Goal: Complete application form

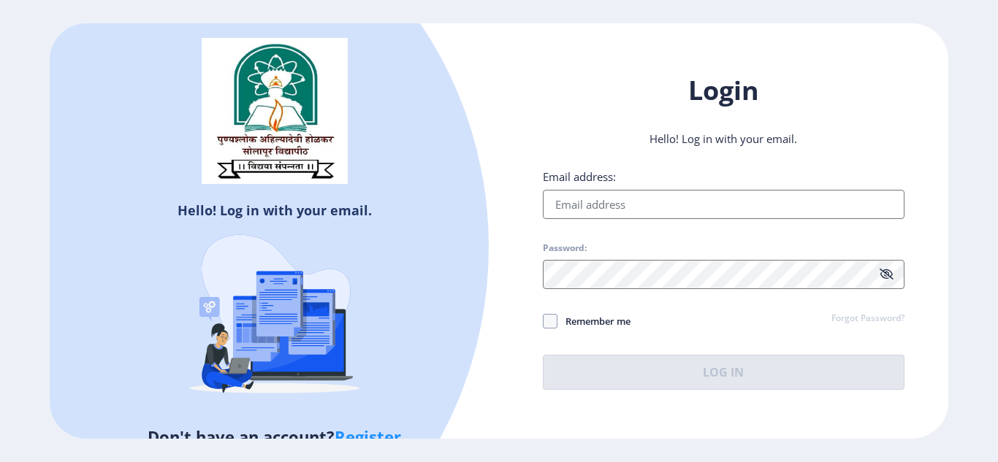
click at [576, 202] on input "Email address:" at bounding box center [724, 204] width 362 height 29
click at [585, 207] on input "Email address:" at bounding box center [724, 204] width 362 height 29
type input "[EMAIL_ADDRESS][DOMAIN_NAME]"
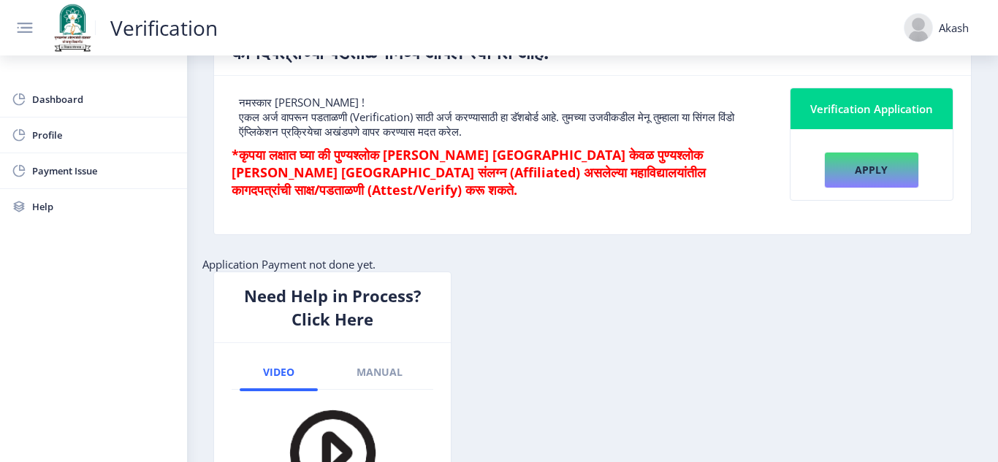
scroll to position [61, 0]
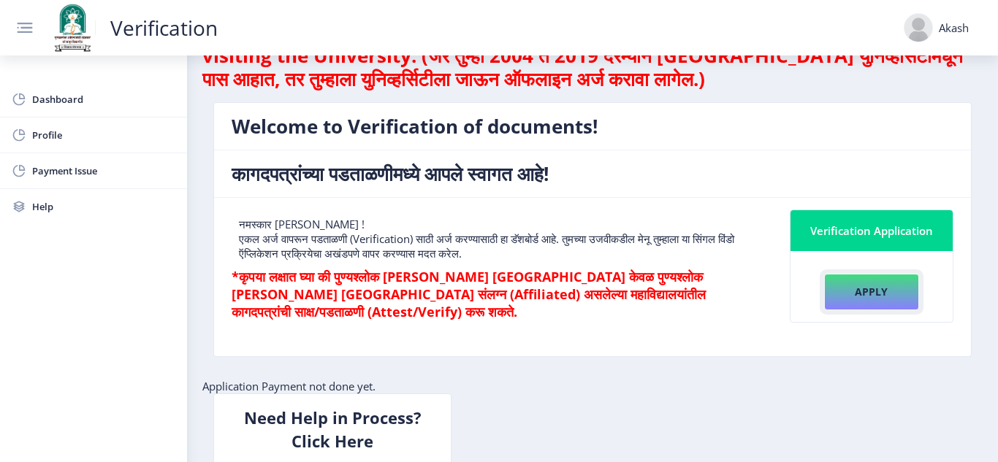
click at [874, 291] on button "Apply" at bounding box center [871, 292] width 95 height 37
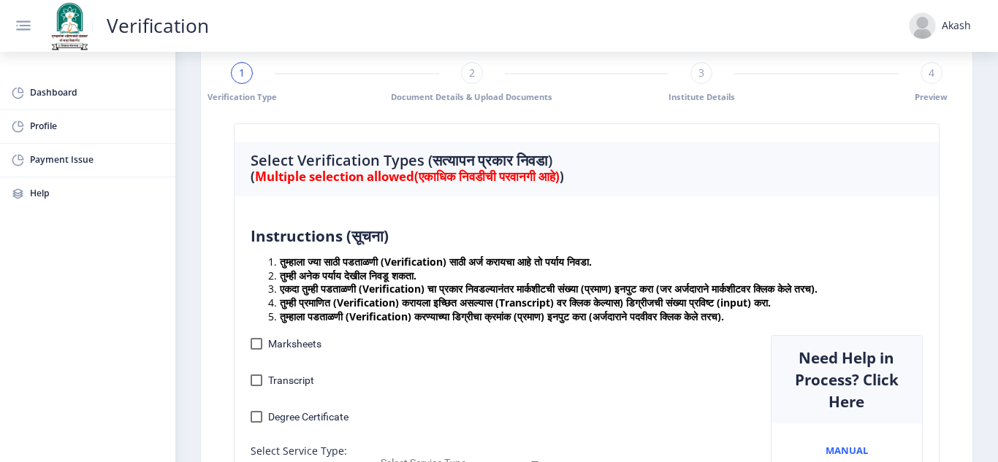
scroll to position [146, 0]
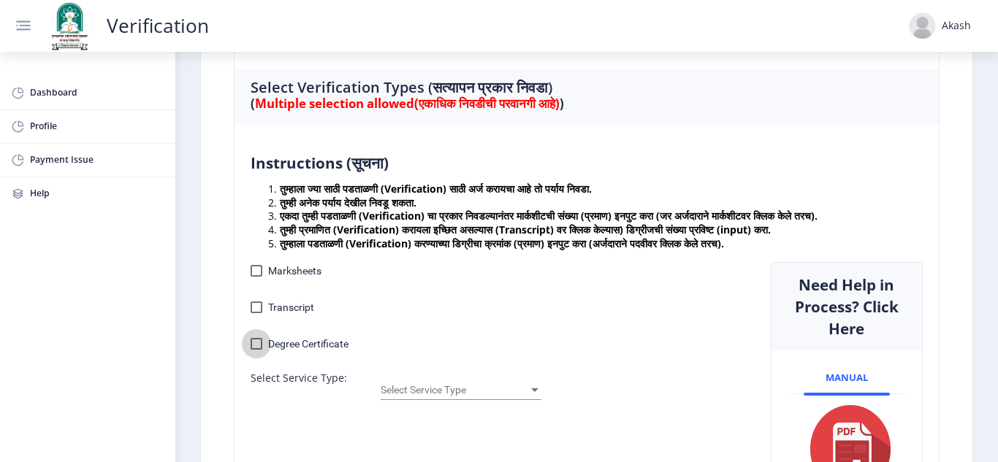
click at [259, 345] on div at bounding box center [257, 344] width 12 height 12
click at [256, 350] on input "Degree Certificate" at bounding box center [256, 350] width 1 height 1
checkbox input "true"
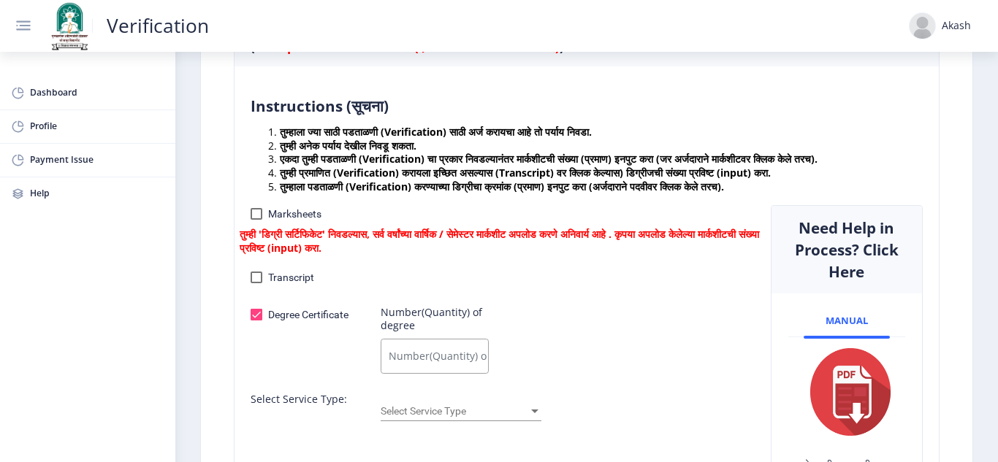
scroll to position [292, 0]
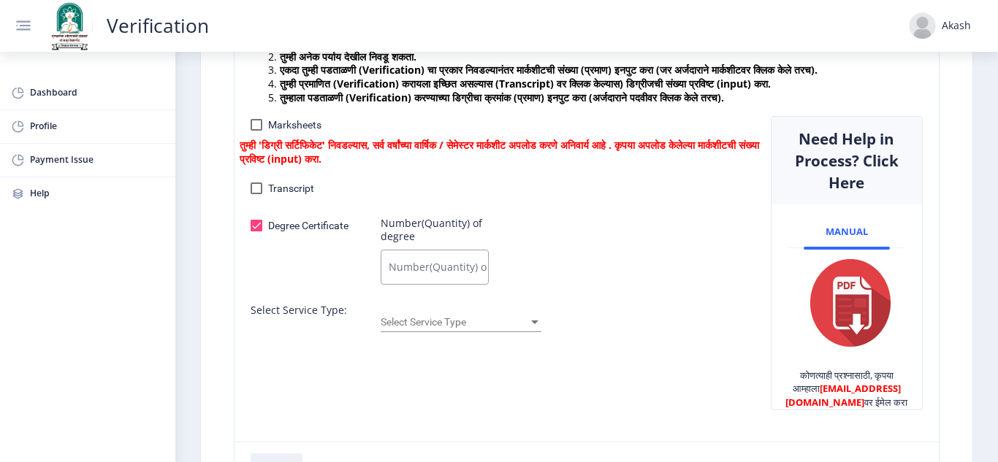
click at [508, 320] on span "Select Service Type" at bounding box center [455, 322] width 148 height 12
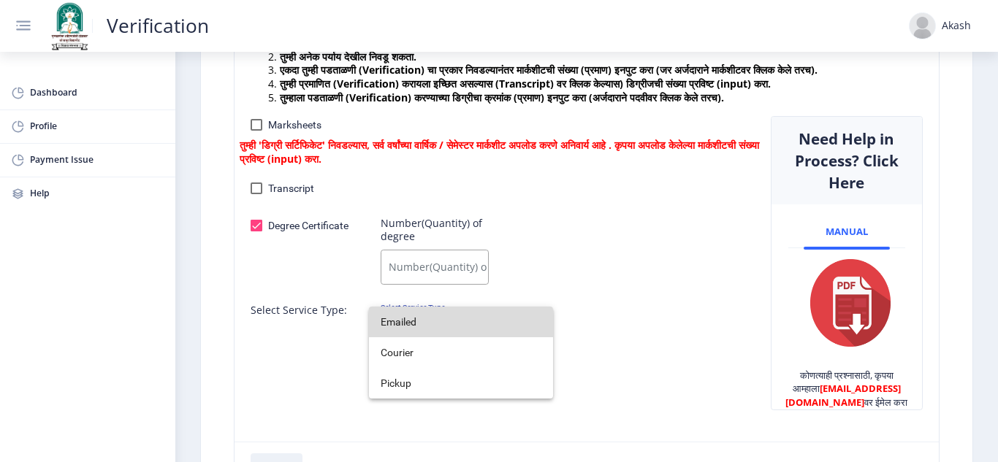
click at [413, 324] on span "Emailed" at bounding box center [461, 322] width 161 height 31
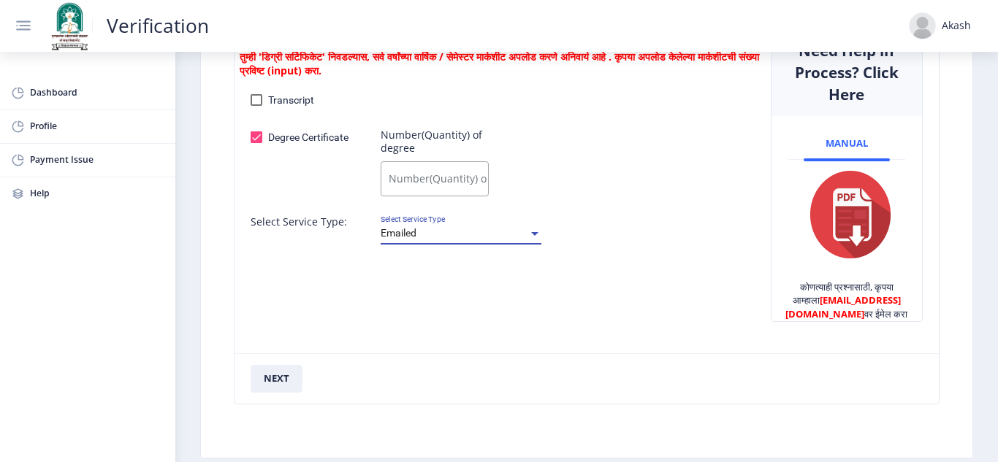
scroll to position [377, 0]
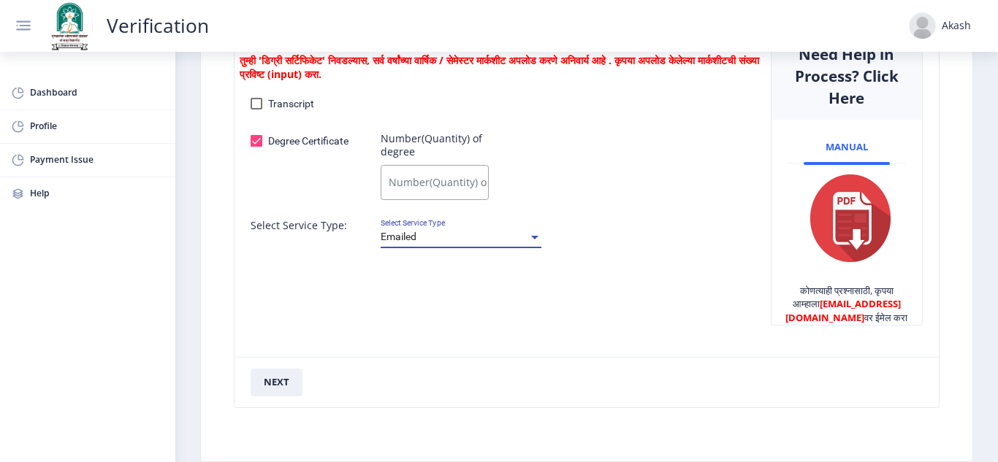
click at [429, 184] on input "Number(Quantity) of degree" at bounding box center [435, 182] width 108 height 35
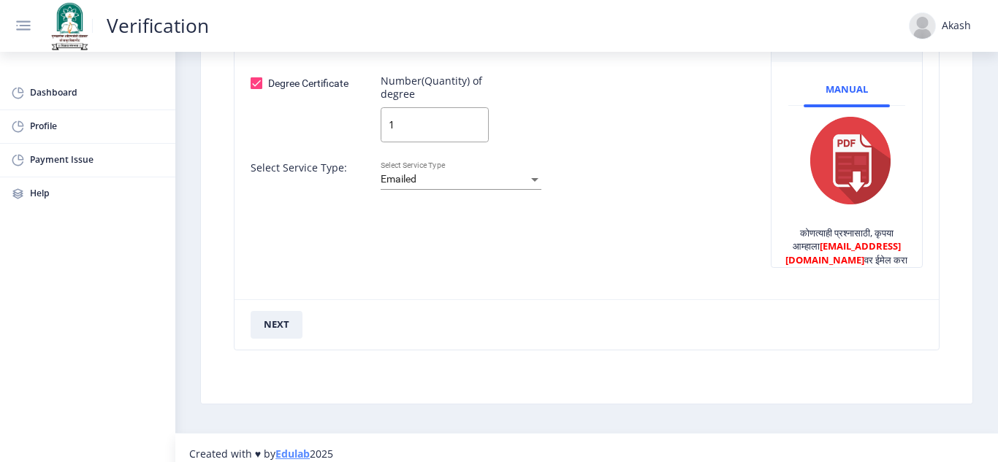
scroll to position [450, 0]
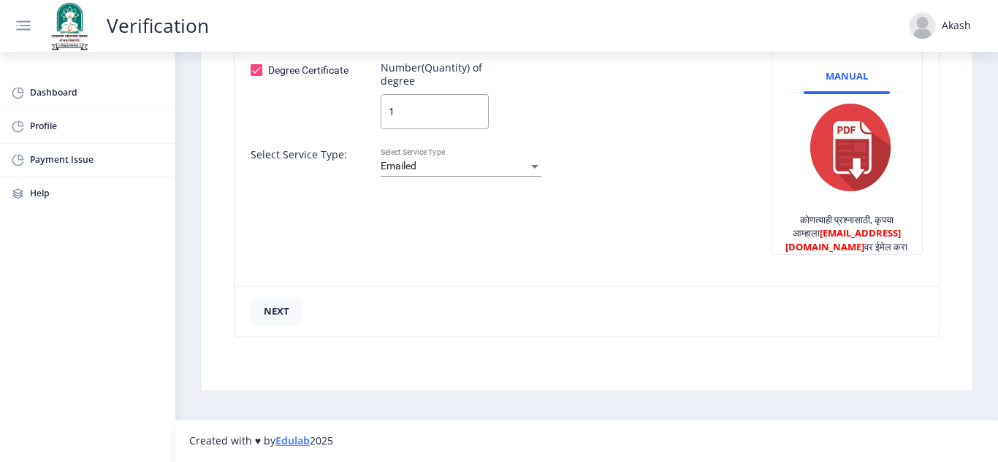
type input "1"
click at [273, 307] on button "next" at bounding box center [277, 312] width 52 height 28
checkbox input "false"
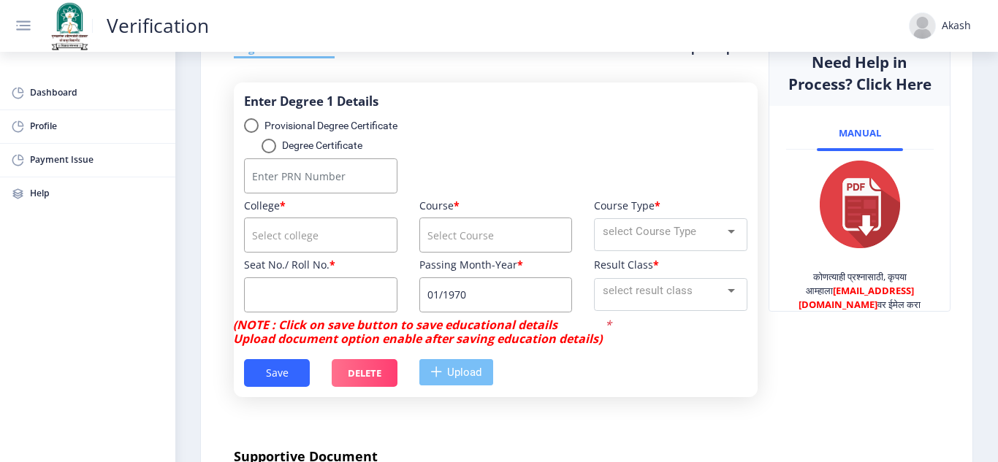
click at [249, 133] on div "select degree type" at bounding box center [251, 125] width 15 height 15
click at [251, 134] on input "Provisional Degree Certificate" at bounding box center [251, 133] width 1 height 1
radio input "true"
click at [267, 153] on div "select degree type" at bounding box center [268, 146] width 15 height 15
click at [268, 154] on input "Degree Certificate" at bounding box center [268, 153] width 1 height 1
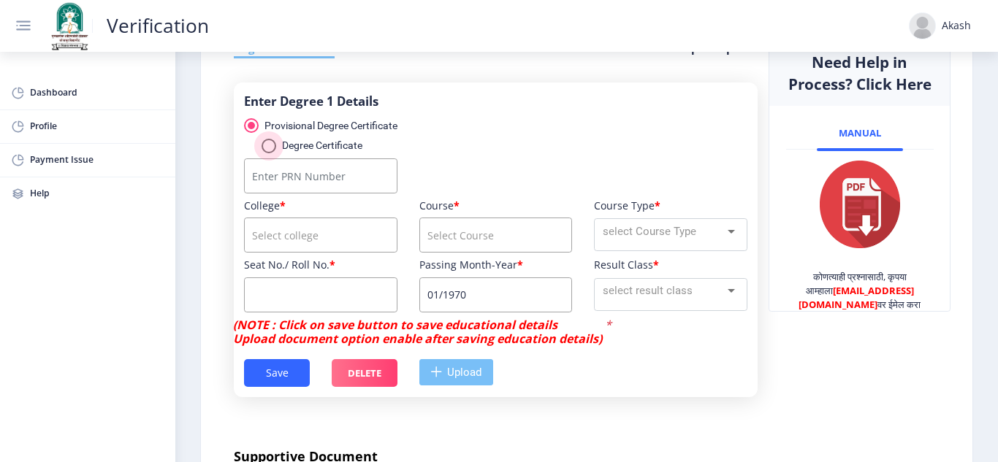
radio input "true"
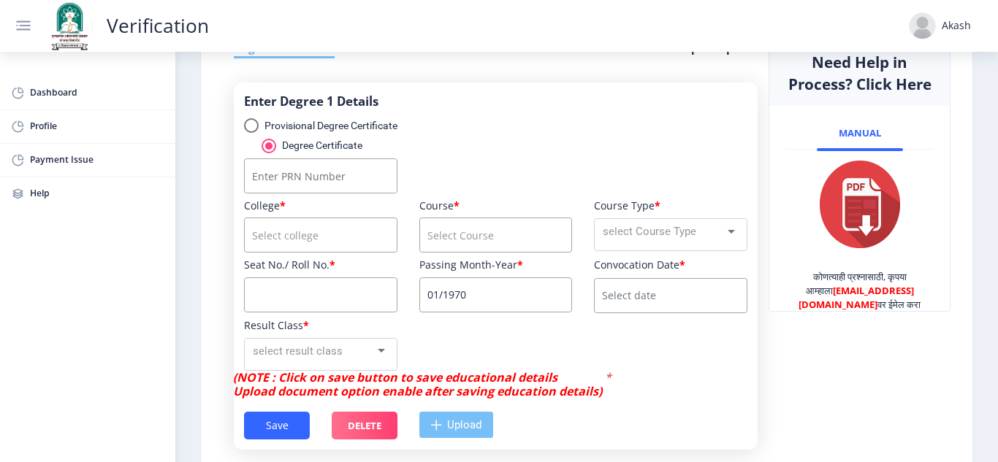
click at [291, 194] on input "Number" at bounding box center [320, 176] width 153 height 35
type input "2012032500032587"
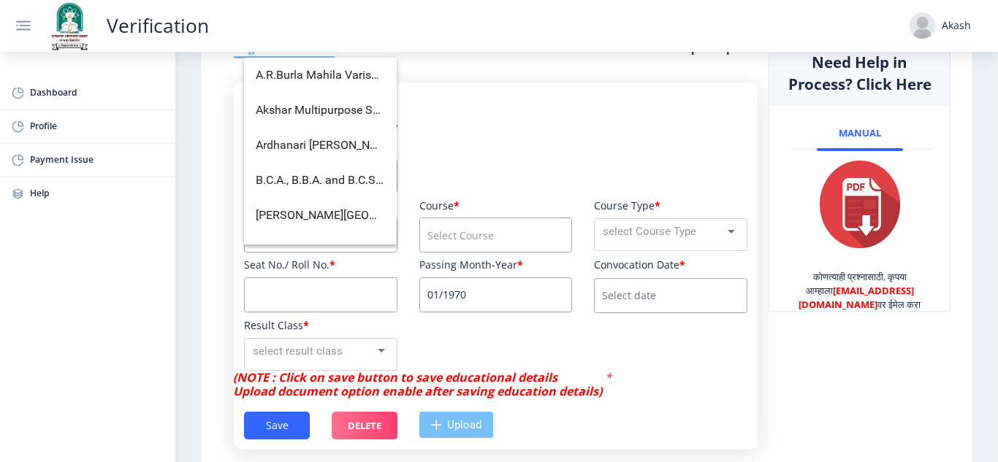
click at [310, 253] on input "course" at bounding box center [320, 235] width 153 height 35
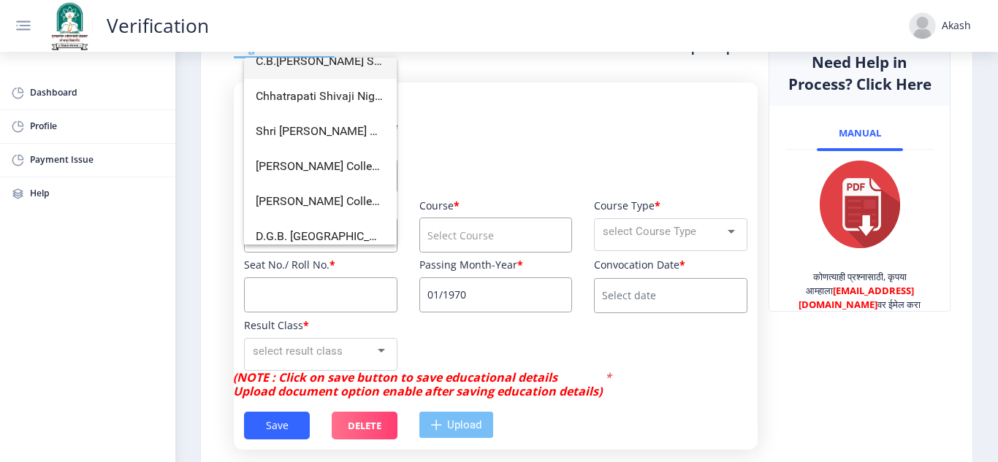
scroll to position [365, 0]
click at [292, 99] on span "Chhatrapati Shivaji Night College of Arts and Commerce" at bounding box center [320, 95] width 129 height 35
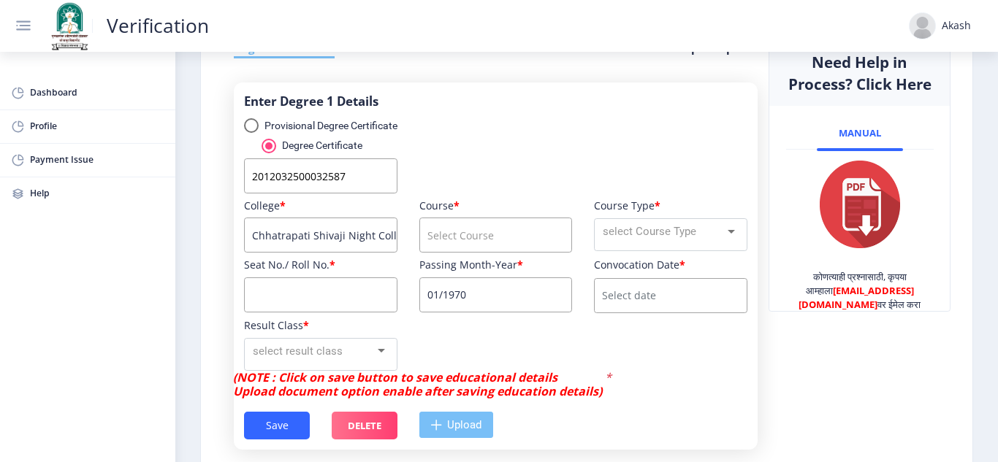
scroll to position [0, 122]
click at [457, 253] on input "course" at bounding box center [495, 235] width 153 height 35
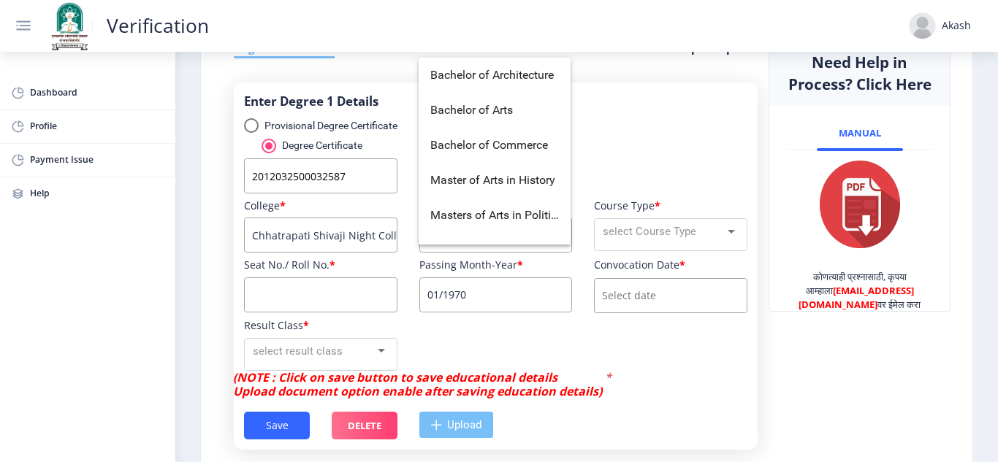
click at [338, 253] on input "Chhatrapati Shivaji Night College of Arts and Commerce" at bounding box center [320, 235] width 153 height 35
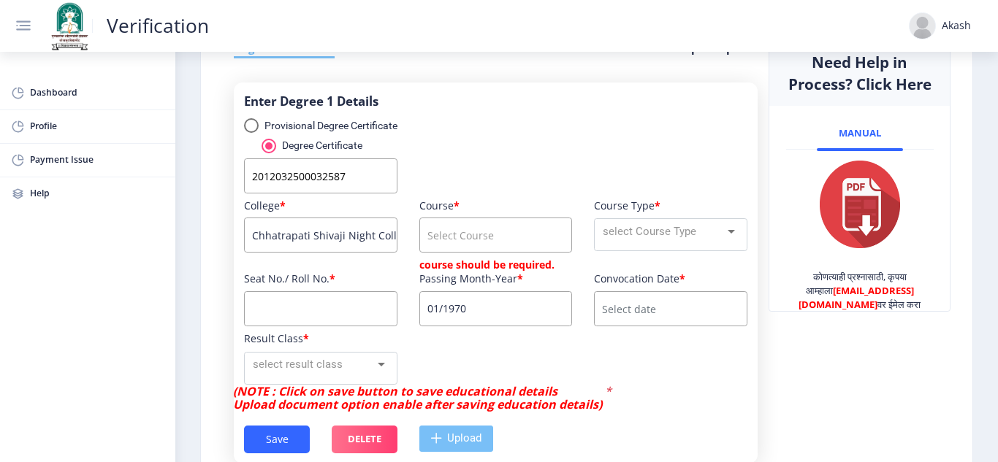
click at [345, 253] on input "Chhatrapati Shivaji Night College of Arts and Commerce" at bounding box center [320, 235] width 153 height 35
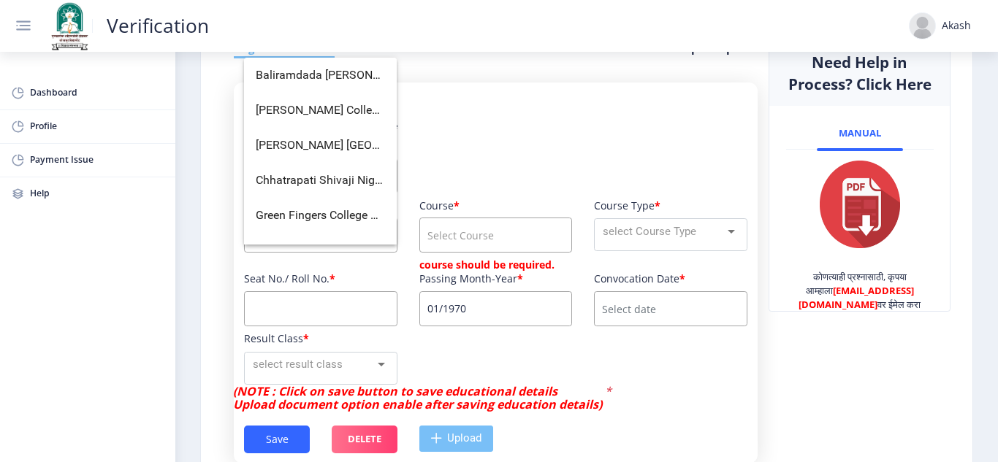
type input "C"
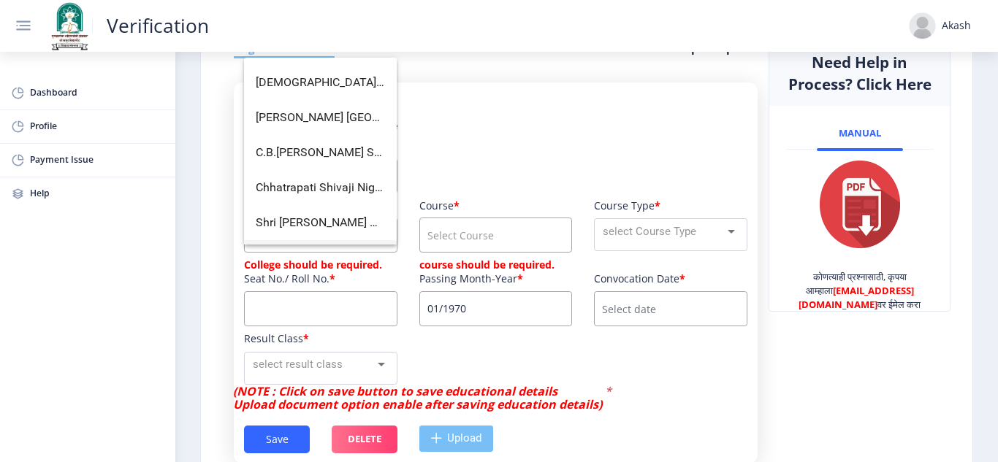
scroll to position [365, 0]
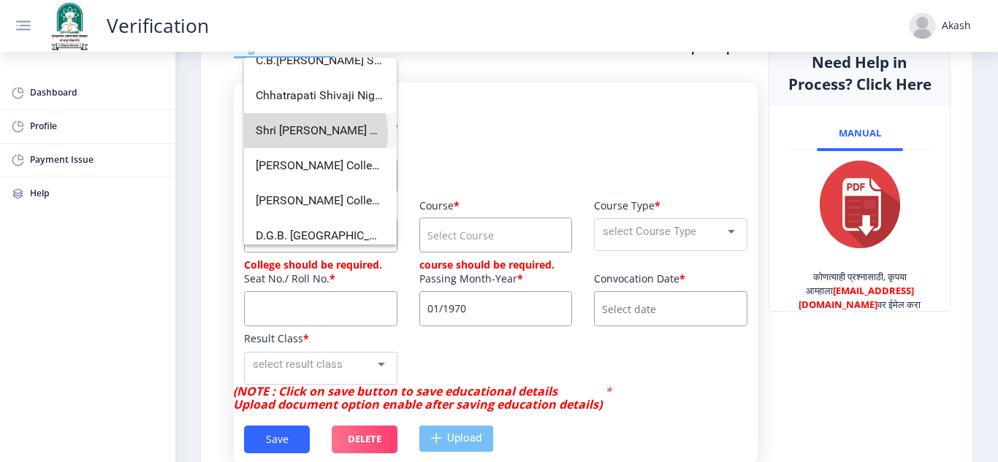
click at [313, 133] on span "Shri [PERSON_NAME] College Of Education" at bounding box center [320, 130] width 129 height 35
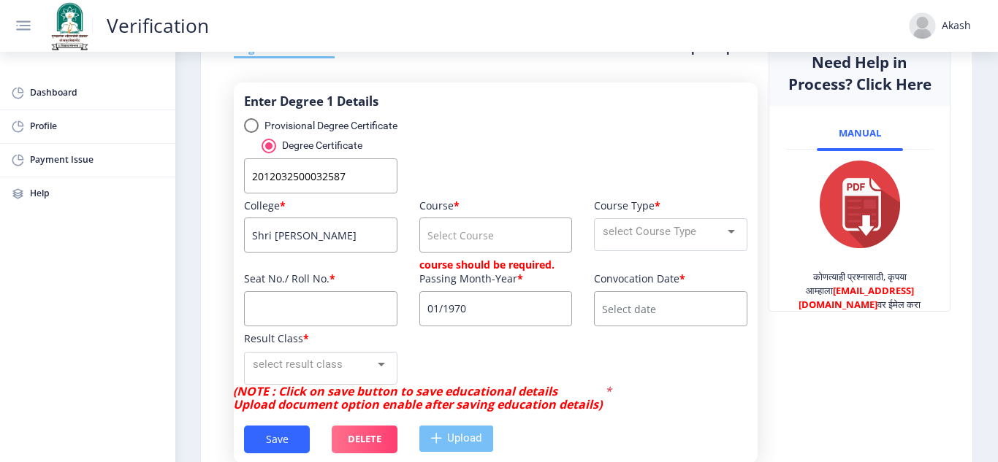
scroll to position [0, 0]
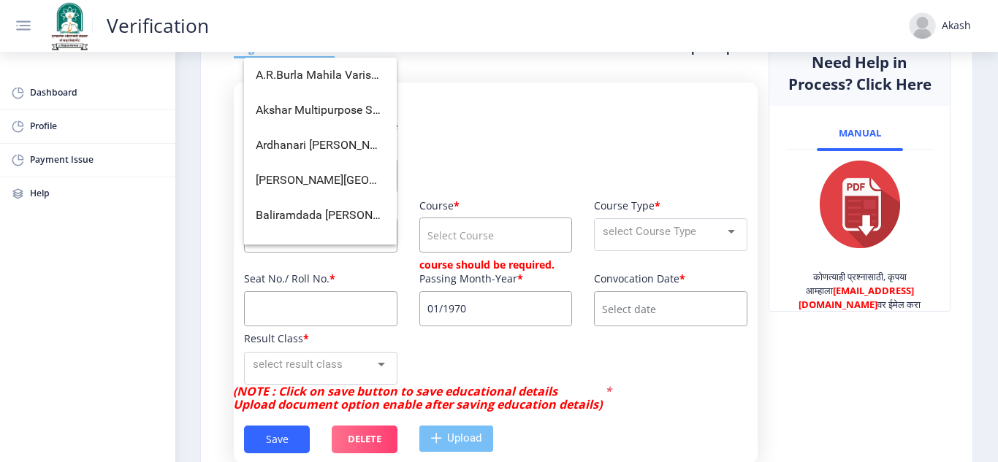
type input "S"
click at [294, 217] on span "Shri [PERSON_NAME], Barshi" at bounding box center [320, 215] width 129 height 35
type input "Shri [PERSON_NAME], Barshi"
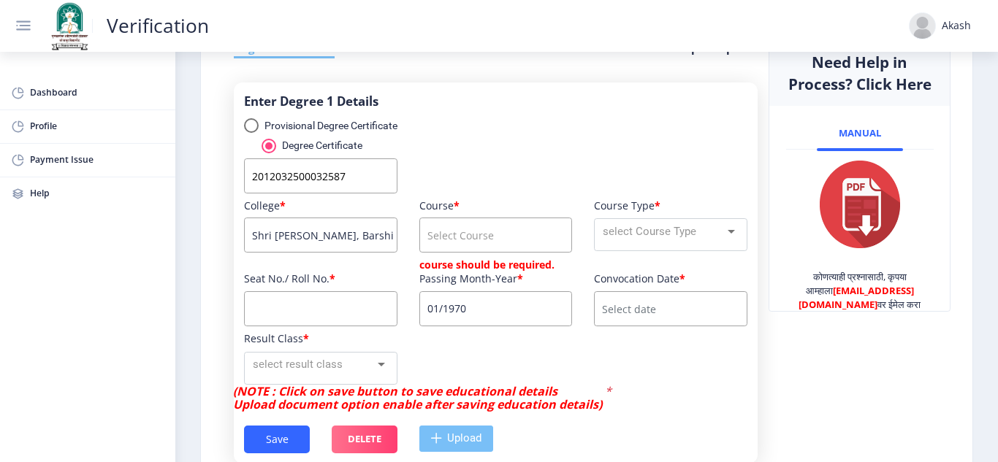
scroll to position [0, 18]
click at [489, 253] on input "course" at bounding box center [495, 235] width 153 height 35
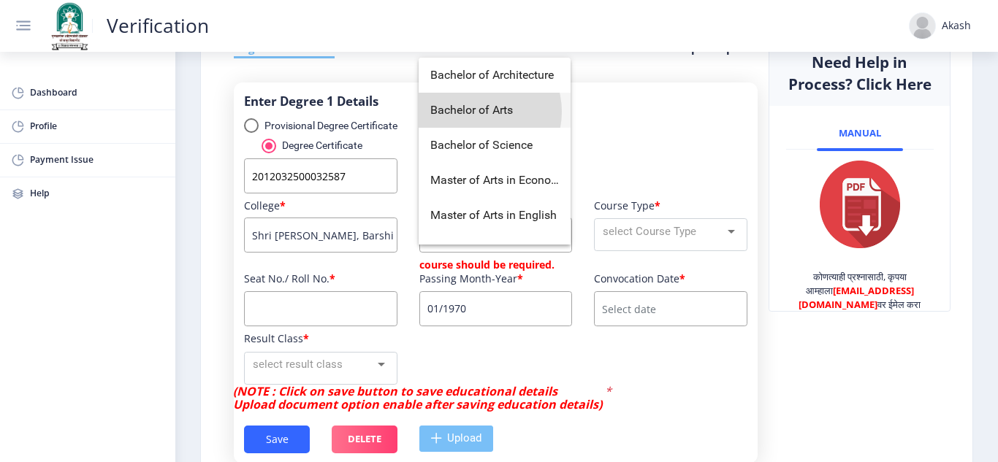
click at [477, 112] on span "Bachelor of Arts" at bounding box center [494, 110] width 129 height 35
type input "Bachelor of Arts"
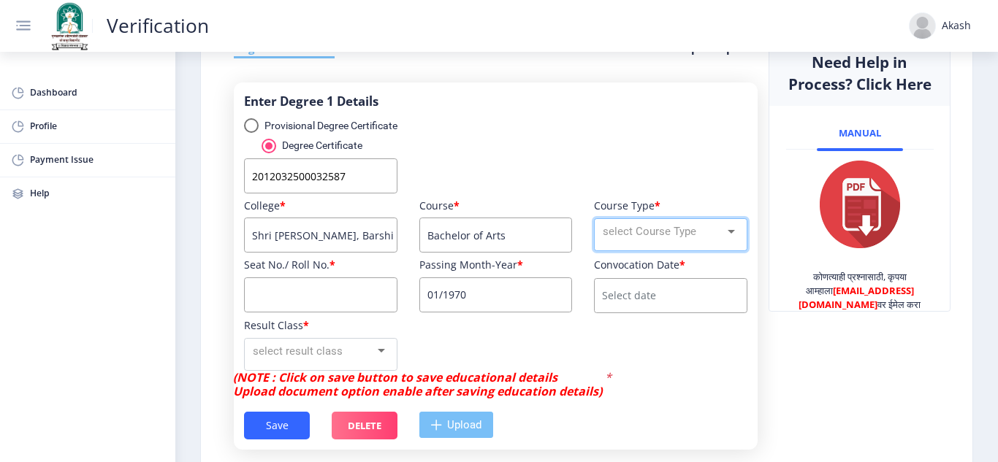
click at [633, 238] on span "select Course Type" at bounding box center [649, 231] width 93 height 13
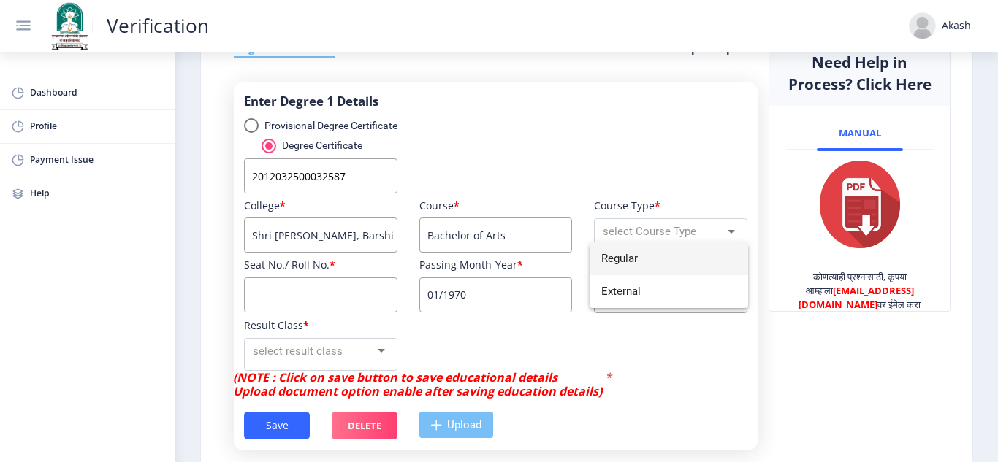
click at [625, 264] on span "Regular" at bounding box center [668, 259] width 134 height 33
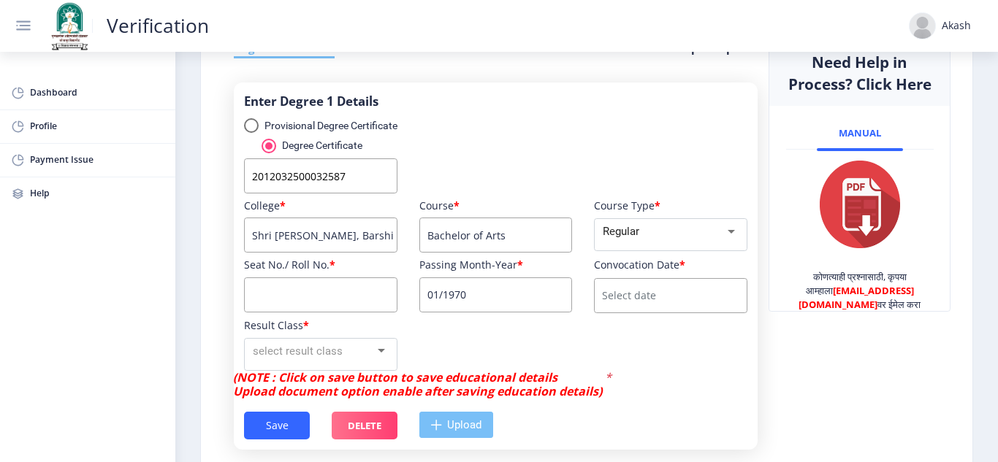
click at [289, 313] on input at bounding box center [320, 295] width 153 height 35
type input "0"
type input "113908"
click at [500, 327] on nb-layout "Verification Akash Dashboard Profile Payment Issue Help आपली प्रक्रिया पूर्ण कर…" at bounding box center [499, 231] width 998 height 462
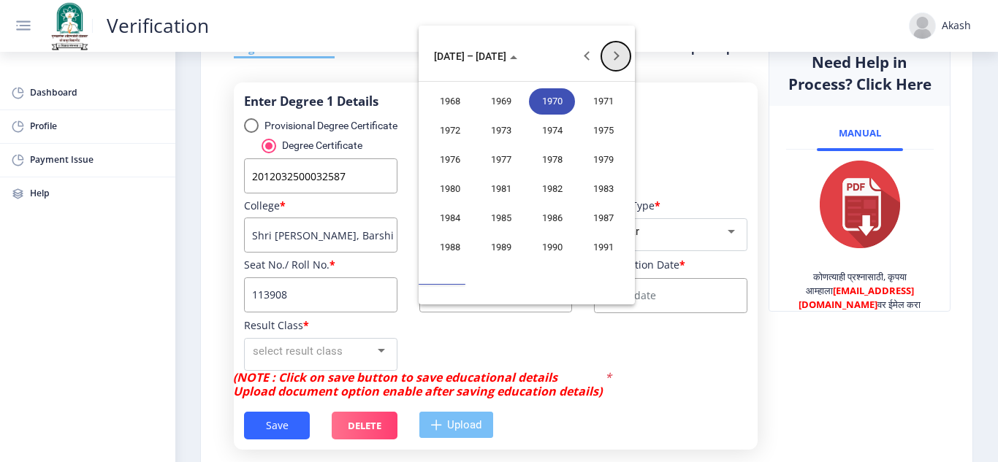
click at [617, 57] on button "Next 20 years" at bounding box center [615, 56] width 29 height 29
click at [603, 247] on div "2015" at bounding box center [603, 247] width 46 height 26
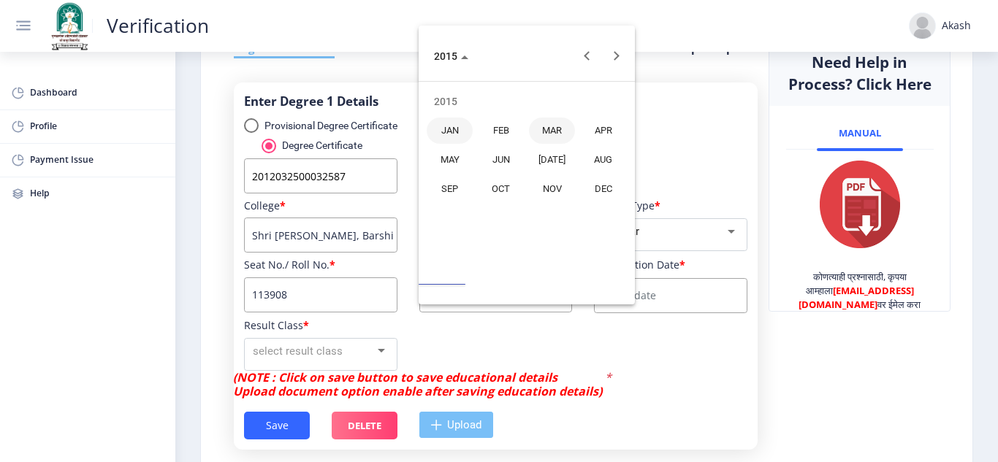
click at [568, 130] on div "MAR" at bounding box center [552, 131] width 46 height 26
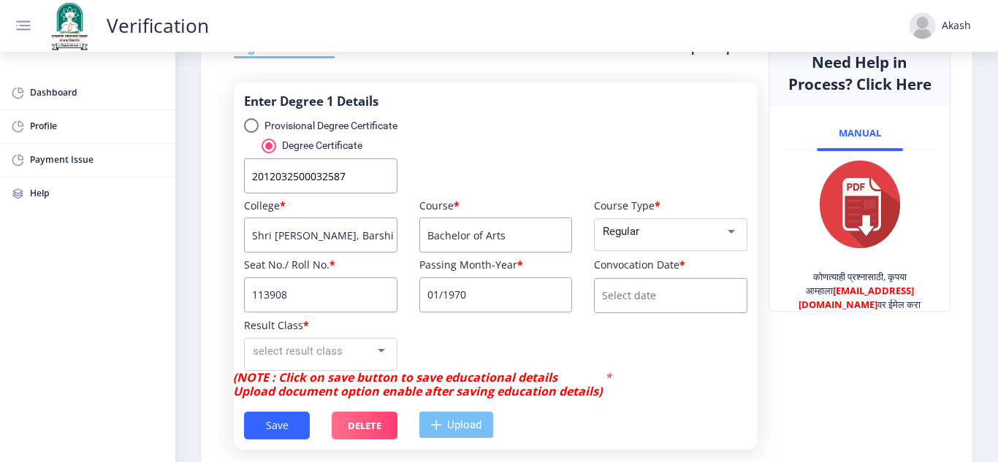
type input "03/2015"
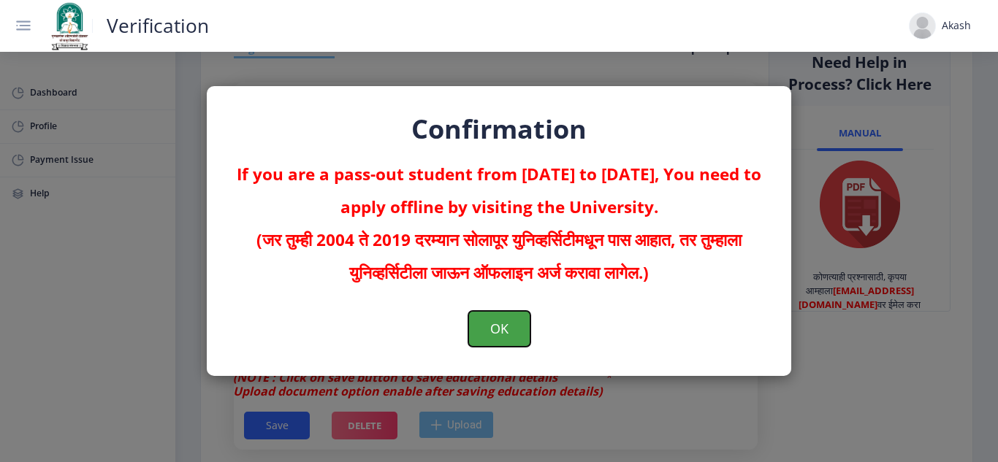
click at [484, 320] on button "OK" at bounding box center [499, 329] width 62 height 36
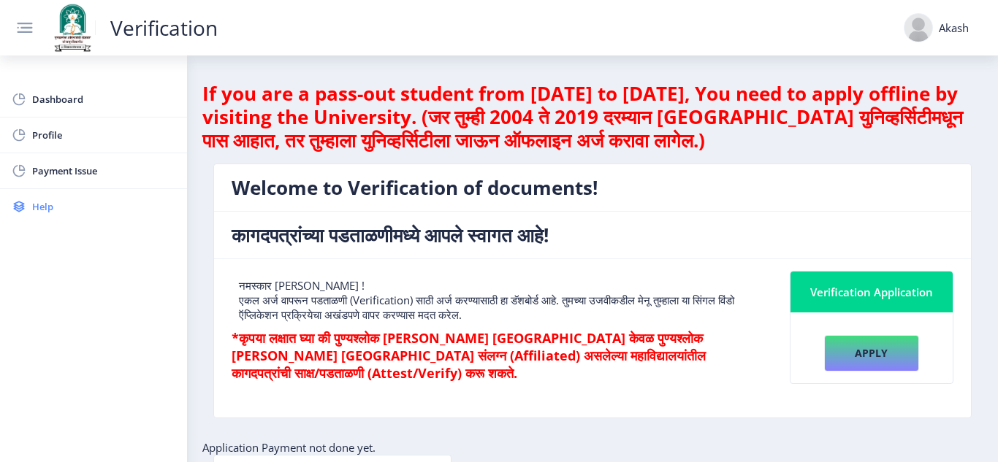
click at [57, 196] on link "Help" at bounding box center [93, 206] width 187 height 35
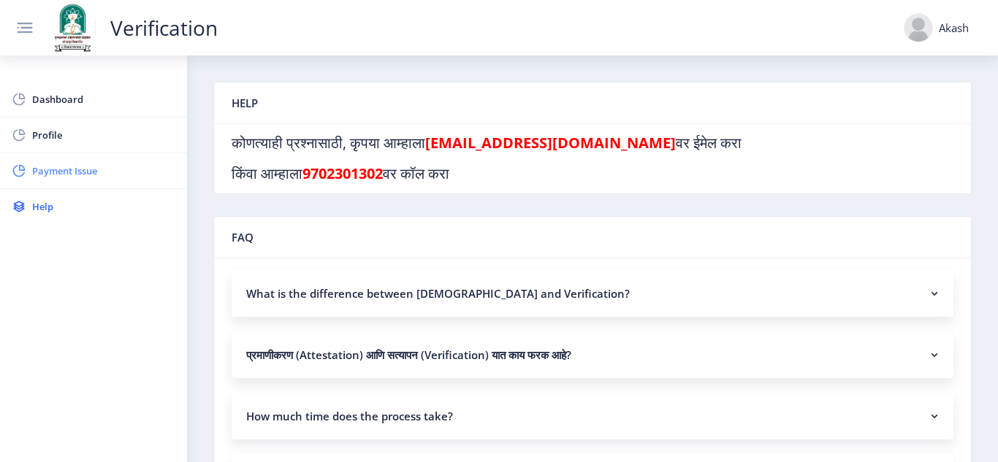
click at [56, 167] on span "Payment Issue" at bounding box center [103, 171] width 143 height 18
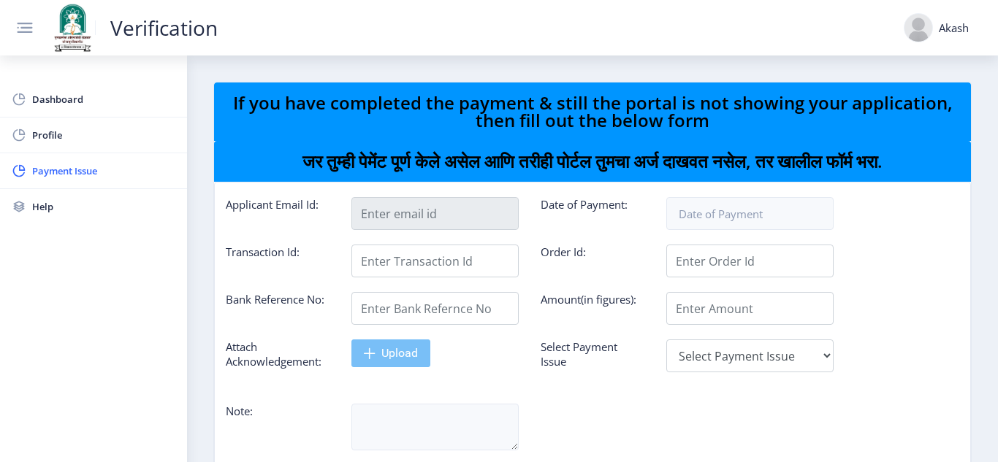
type input "[EMAIL_ADDRESS][DOMAIN_NAME]"
click at [54, 104] on span "Dashboard" at bounding box center [103, 100] width 143 height 18
